Goal: Task Accomplishment & Management: Complete application form

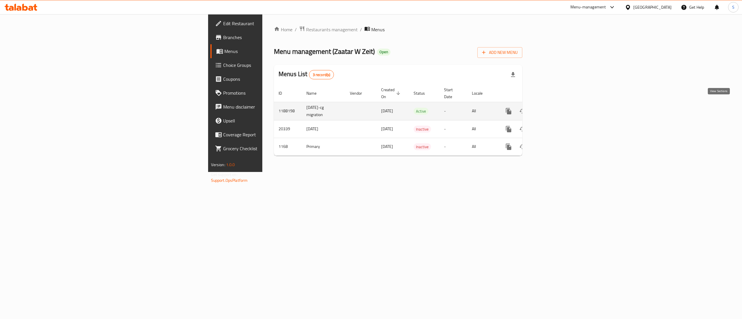
click at [553, 109] on icon "enhanced table" at bounding box center [550, 111] width 5 height 5
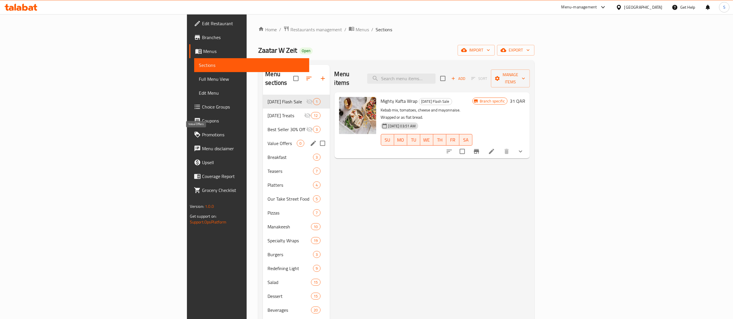
click at [268, 140] on span "Value Offers" at bounding box center [282, 143] width 29 height 7
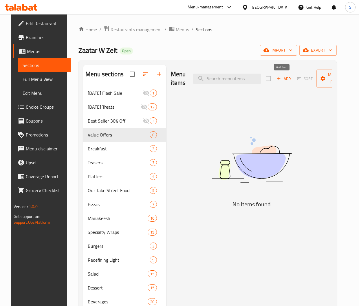
click at [287, 78] on span "Add" at bounding box center [284, 78] width 16 height 7
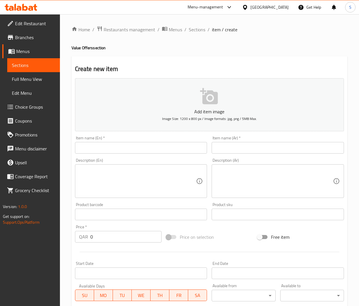
click at [200, 149] on input "text" at bounding box center [141, 148] width 132 height 12
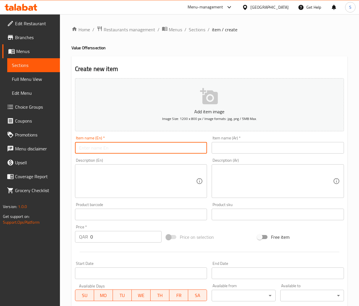
paste input "MANAKEESH MIX"
type input "MANAKEESH MIX"
click at [236, 147] on input "text" at bounding box center [278, 148] width 132 height 12
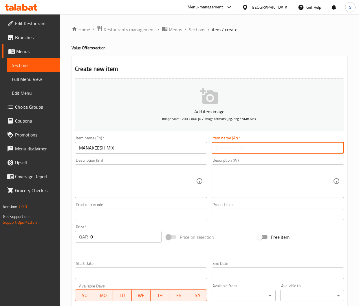
paste input "مناقيش ميكس"
type input "مناقيش ميكس"
click at [170, 184] on textarea at bounding box center [137, 182] width 117 height 28
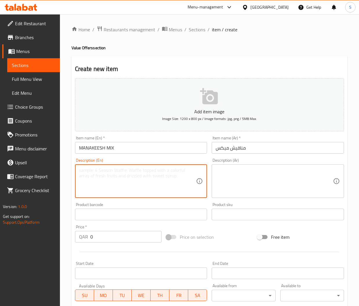
paste textarea "zaatar, wild zaatar, [PERSON_NAME], & lahmeh bi ajjine."
type textarea "zaatar, wild zaatar, [PERSON_NAME], & lahmeh bi ajjine."
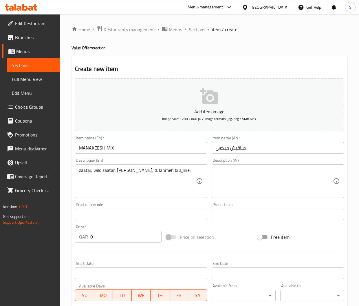
click at [295, 181] on textarea at bounding box center [274, 182] width 117 height 28
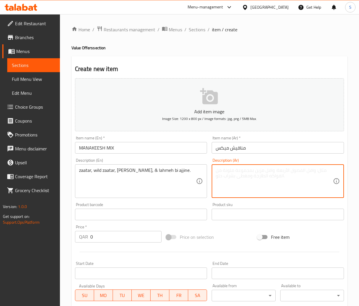
paste textarea "زعتر، زعتر بري، جبنة، و لحمة بعجينة."
type textarea "زعتر، زعتر بري، جبنة، و لحمة بعجينة."
click at [99, 239] on input "0" at bounding box center [125, 237] width 71 height 12
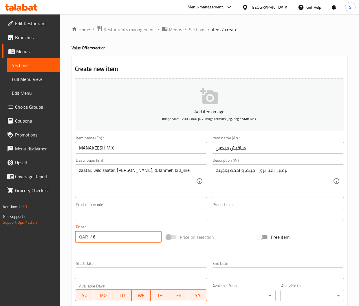
scroll to position [103, 0]
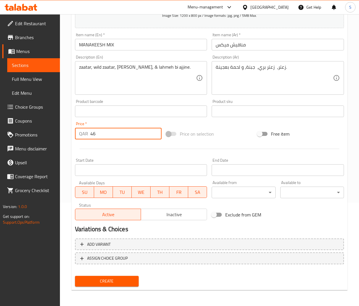
type input "46"
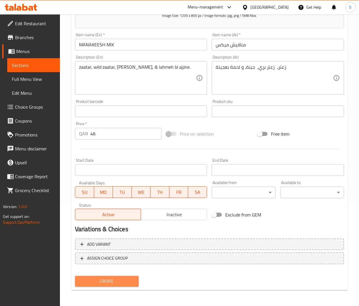
click at [112, 279] on span "Create" at bounding box center [107, 281] width 54 height 7
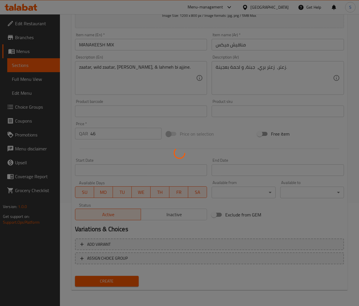
type input "0"
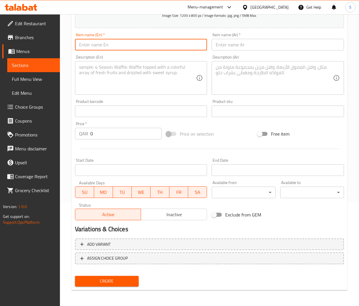
click at [148, 43] on input "text" at bounding box center [141, 45] width 132 height 12
paste input "TRIPLE WRAPS"
type input "TRIPLE WRAPS"
click at [266, 43] on input "text" at bounding box center [278, 45] width 132 height 12
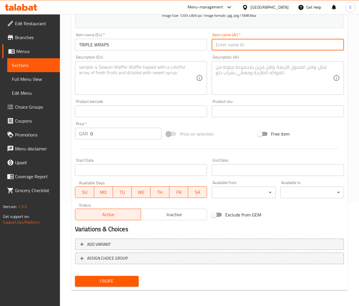
paste input "راب بثلاث اصناف"
type input "راب بثلاث اصناف"
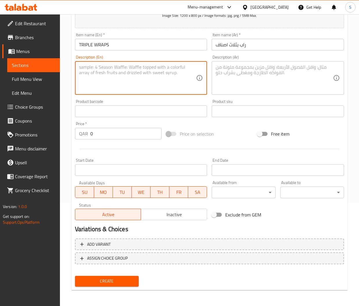
click at [157, 79] on textarea at bounding box center [137, 78] width 117 height 28
paste textarea "Famous Chicken, Chicken shawrma wrap, Ceaser Wrap and 3 add-on fries."
type textarea "Famous Chicken, Chicken shawrma wrap, Ceaser Wrap and 3 add-on fries."
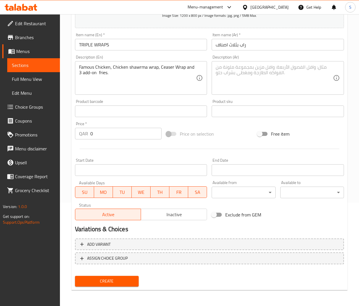
click at [280, 70] on textarea at bounding box center [274, 78] width 117 height 28
paste textarea "دجاج فاموس، راب شاورما دجاج، راب سيزر و3 بطاطس مقلية إضافية."
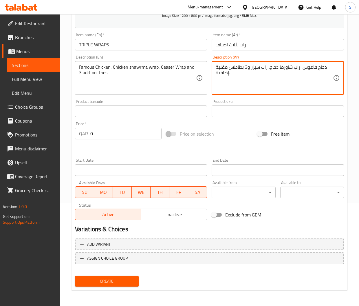
type textarea "دجاج فاموس، راب شاورما دجاج، راب سيزر و3 بطاطس مقلية إضافية."
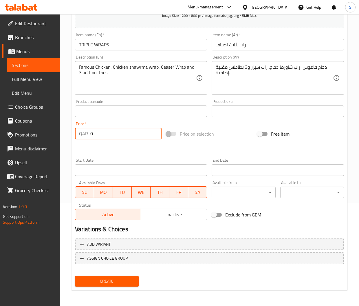
click at [120, 137] on input "0" at bounding box center [125, 134] width 71 height 12
type input "100"
click at [116, 281] on span "Create" at bounding box center [107, 281] width 54 height 7
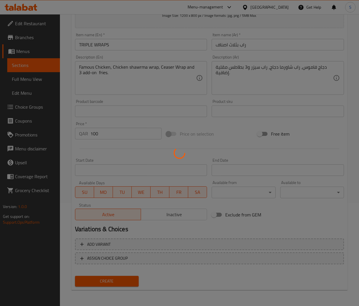
type input "0"
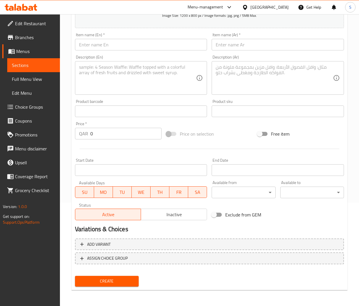
click at [108, 43] on input "text" at bounding box center [141, 45] width 132 height 12
paste input "WRAPS BUNDLES"
type input "WRAPS BUNDLES"
click at [239, 44] on input "text" at bounding box center [278, 45] width 132 height 12
paste input "راب بأربع اصناف"
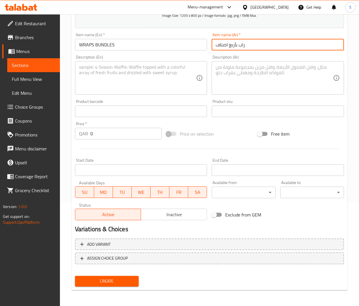
type input "راب بأربع اصناف"
click at [162, 81] on textarea at bounding box center [137, 78] width 117 height 28
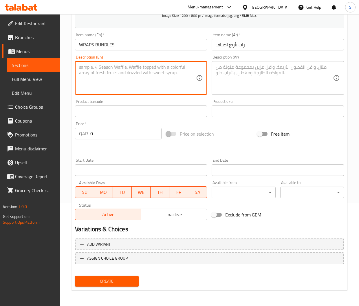
paste textarea "Mighty kafta wrap, a spizy chicken wrap, a chicken escalope wrap, a taouk wrap,…"
type textarea "Mighty kafta wrap, a spizy chicken wrap, a chicken escalope wrap, a taouk wrap,…"
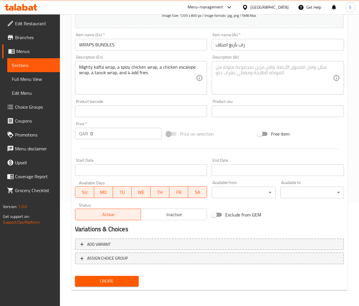
click at [260, 69] on textarea at bounding box center [274, 78] width 117 height 28
paste textarea "لفائف كفتة ، لفائف دجاج حارة، لفائف اسكالوب دجاج، لفائف طاووق، و4 إضافة بطاطس م…"
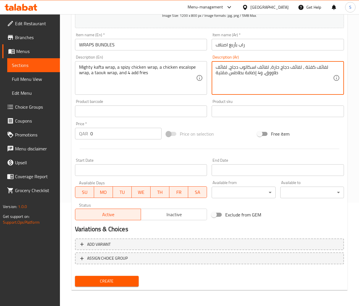
type textarea "لفائف كفتة ، لفائف دجاج حارة، لفائف اسكالوب دجاج، لفائف طاووق، و4 إضافة بطاطس م…"
click at [127, 137] on input "0" at bounding box center [125, 134] width 71 height 12
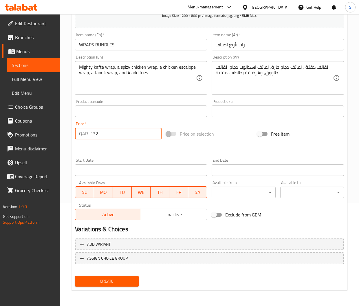
type input "132"
click at [94, 283] on span "Create" at bounding box center [107, 281] width 54 height 7
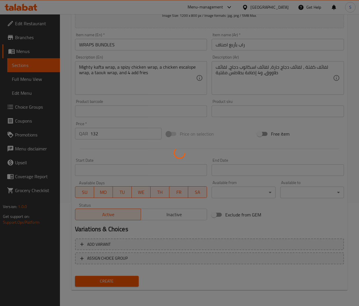
type input "0"
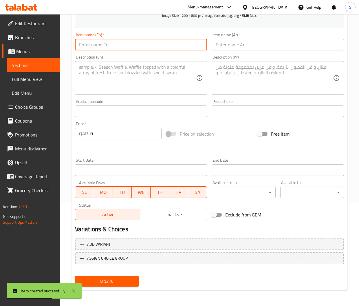
click at [96, 48] on input "text" at bounding box center [141, 45] width 132 height 12
paste input "QUATRO WRAPS"
type input "QUATRO WRAPS"
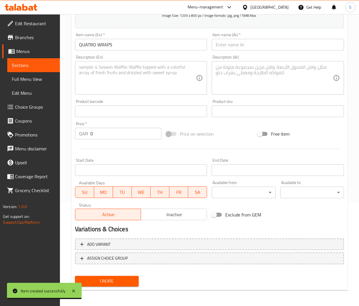
click at [244, 50] on input "text" at bounding box center [278, 45] width 132 height 12
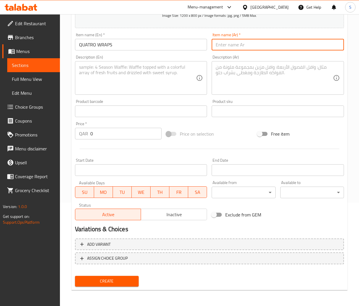
paste input "اربعة انواع من الراب"
type input "اربعة انواع من الراب"
click at [113, 82] on textarea at bounding box center [137, 78] width 117 height 28
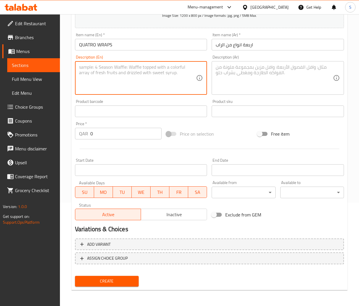
paste textarea "2 mighty kafta wraps, 2 taouk wraps, and 4 add-on fries"
type textarea "2 mighty kafta wraps, 2 taouk wraps, and 4 add-on fries"
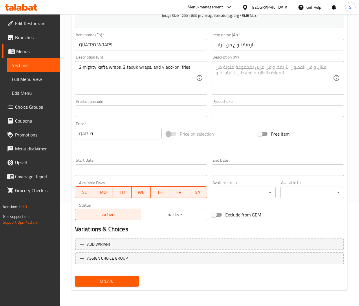
click at [265, 81] on textarea at bounding box center [274, 78] width 117 height 28
paste textarea "2 لفائف كفتة ، 2 لفائف طاووق، و4 بطاطس مقلية إضافية"
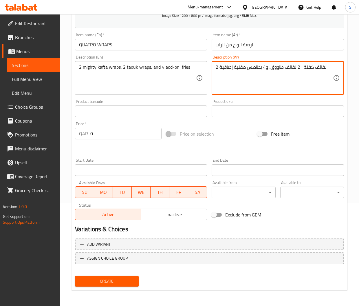
type textarea "2 لفائف كفتة ، 2 لفائف طاووق، و4 بطاطس مقلية إضافية"
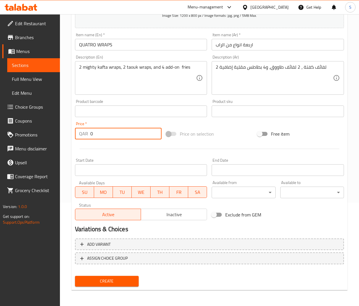
click at [138, 134] on input "0" at bounding box center [125, 134] width 71 height 12
type input "135"
click at [92, 284] on span "Create" at bounding box center [107, 281] width 54 height 7
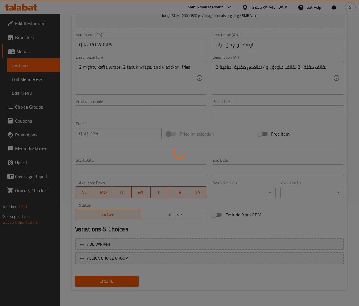
type input "0"
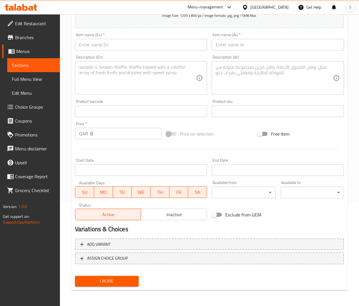
click at [95, 46] on input "text" at bounding box center [141, 45] width 132 height 12
paste input "MANAKEESH DOUBLES"
type input "MANAKEESH DOUBLES"
click at [236, 42] on input "text" at bounding box center [278, 45] width 132 height 12
paste input "نوعين من المناقيش"
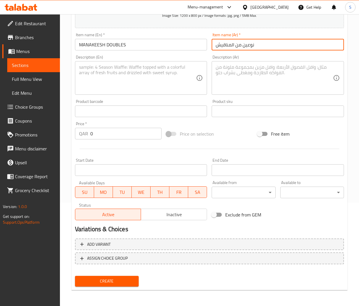
type input "نوعين من المناقيش"
click at [107, 77] on textarea at bounding box center [137, 78] width 117 height 28
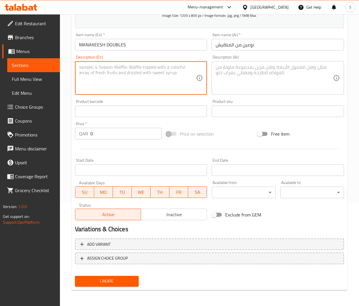
paste textarea "A pack of manakeesh including 2 Zaatar & 2 Cheese"
type textarea "A pack of manakeesh including 2 Zaatar & 2 Cheese"
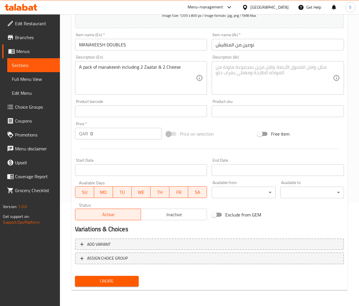
click at [281, 88] on textarea at bounding box center [274, 78] width 117 height 28
paste textarea "2مناقيش زعتر و 2 مناقيش جبن"
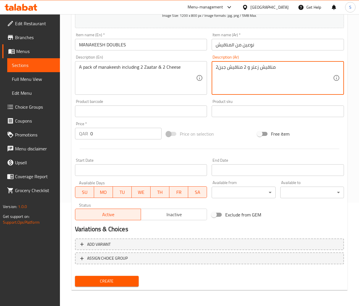
type textarea "2مناقيش زعتر و 2 مناقيش جبن"
click at [131, 131] on input "0" at bounding box center [125, 134] width 71 height 12
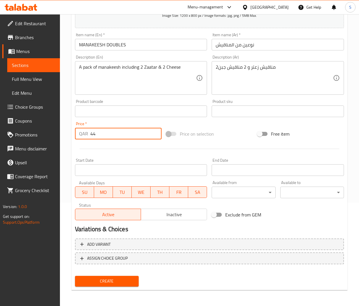
type input "44"
click at [108, 283] on span "Create" at bounding box center [107, 281] width 54 height 7
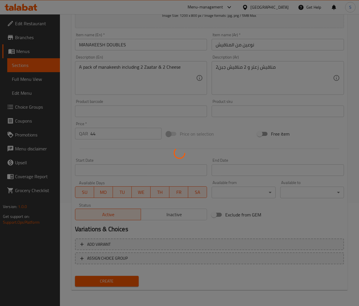
type input "0"
